Goal: Navigation & Orientation: Find specific page/section

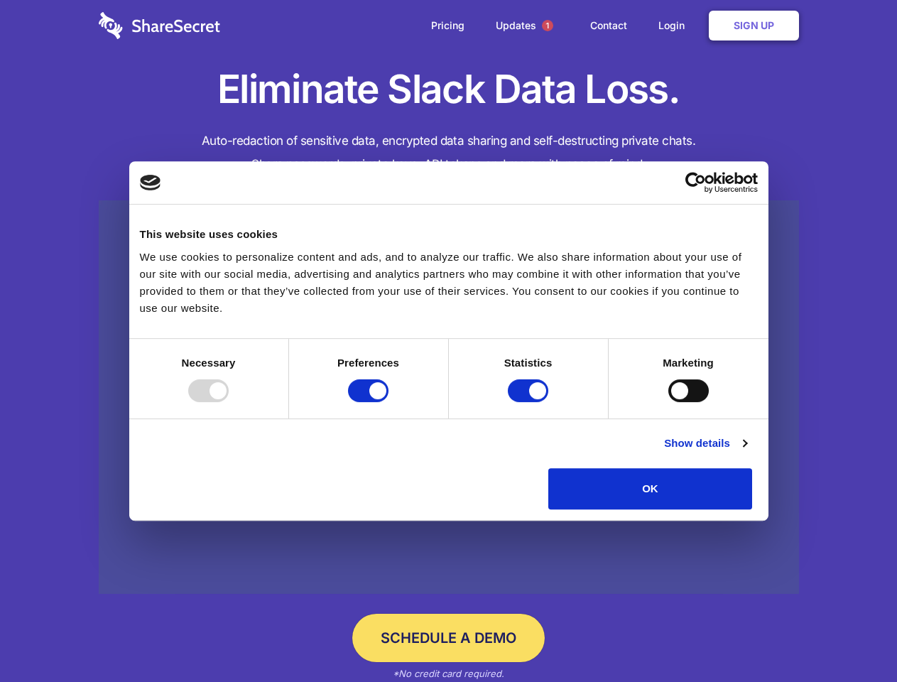
click at [229, 402] on div at bounding box center [208, 390] width 40 height 23
click at [389, 402] on input "Preferences" at bounding box center [368, 390] width 40 height 23
checkbox input "false"
click at [530, 402] on input "Statistics" at bounding box center [528, 390] width 40 height 23
checkbox input "false"
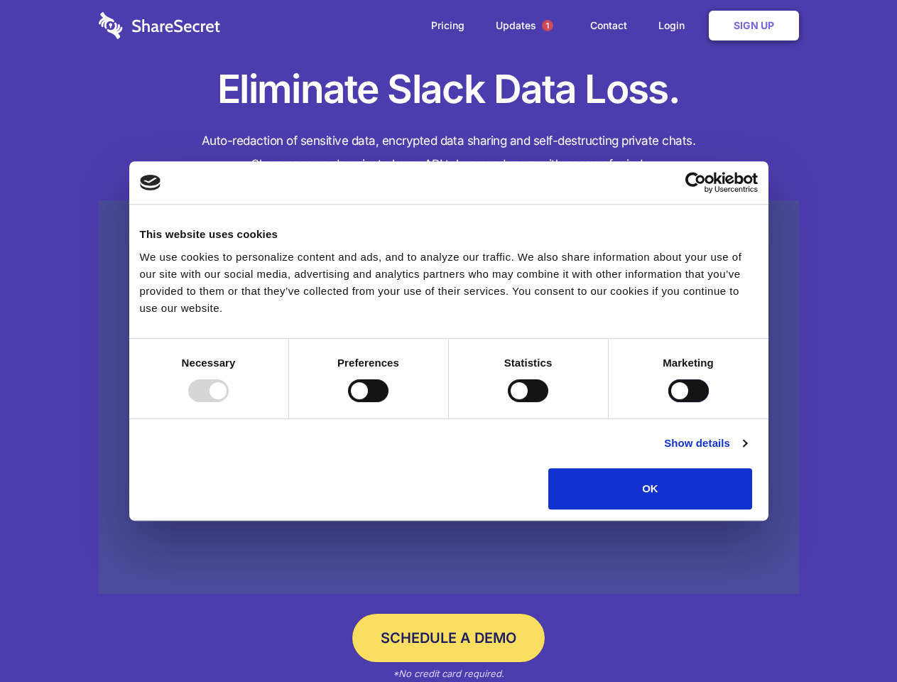
click at [669, 402] on input "Marketing" at bounding box center [689, 390] width 40 height 23
checkbox input "true"
click at [747, 452] on link "Show details" at bounding box center [705, 443] width 82 height 17
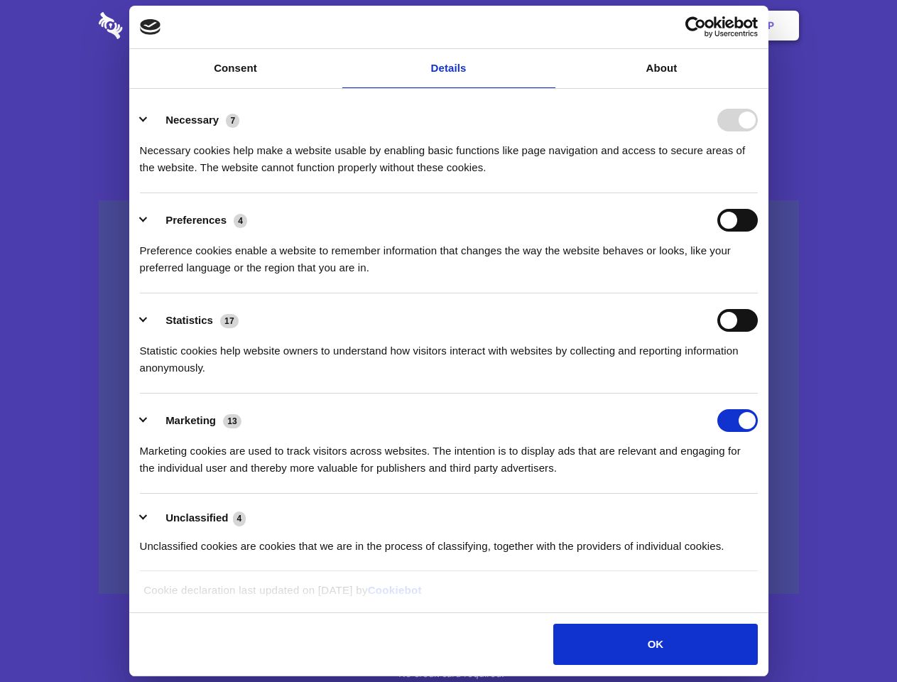
click at [758, 176] on div "Necessary cookies help make a website usable by enabling basic functions like p…" at bounding box center [449, 153] width 618 height 45
click at [547, 26] on span "1" at bounding box center [547, 25] width 11 height 11
